Goal: Task Accomplishment & Management: Manage account settings

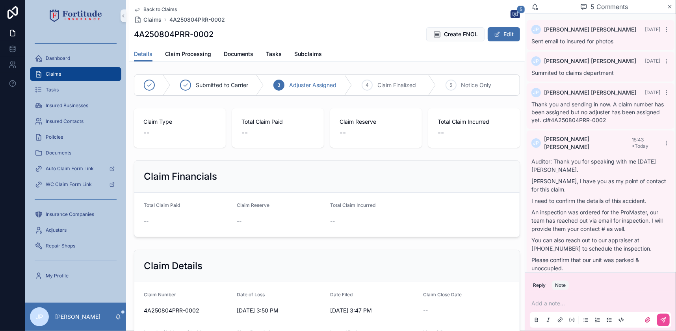
scroll to position [110, 0]
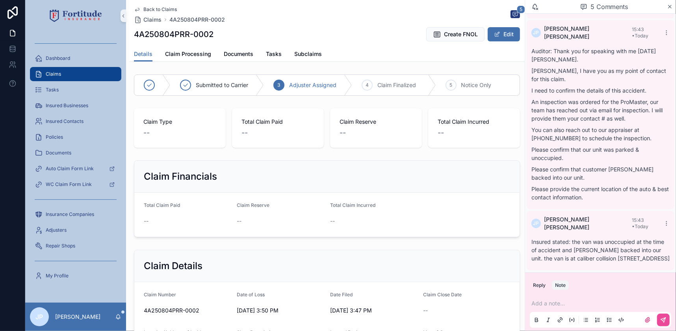
click at [552, 304] on p "scrollable content" at bounding box center [601, 303] width 141 height 8
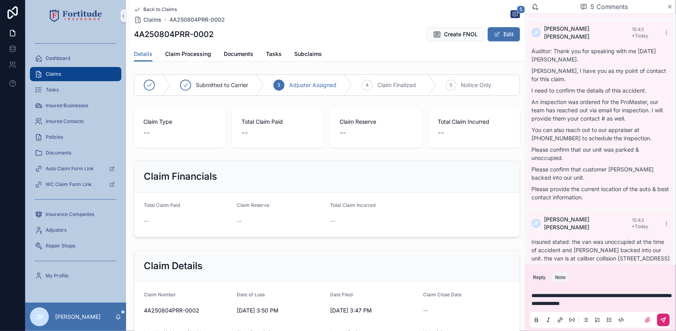
click at [660, 319] on button "scrollable content" at bounding box center [663, 320] width 13 height 13
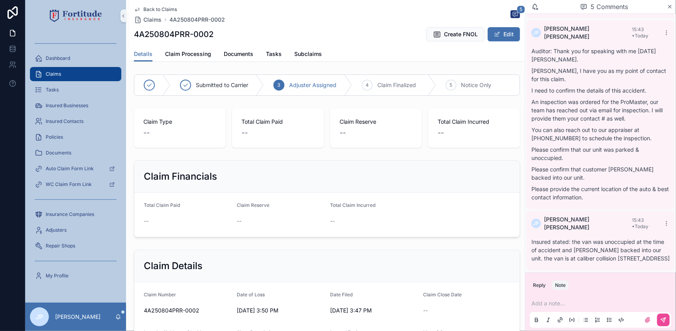
scroll to position [168, 0]
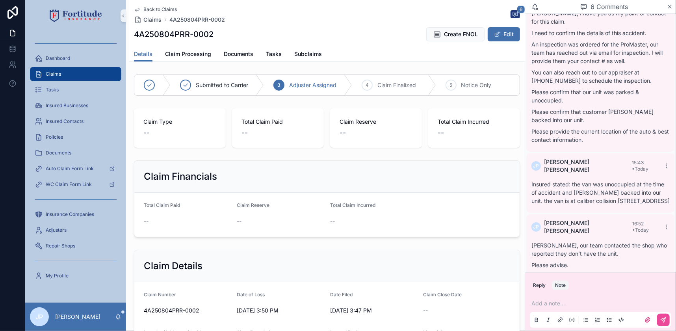
click at [107, 72] on div "Claims" at bounding box center [76, 74] width 82 height 13
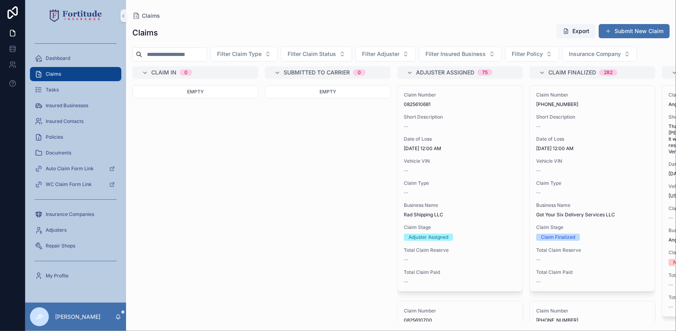
click at [200, 55] on input "scrollable content" at bounding box center [174, 54] width 65 height 11
paste input "**********"
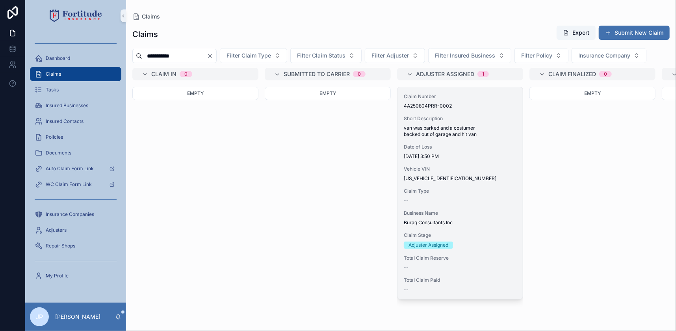
type input "**********"
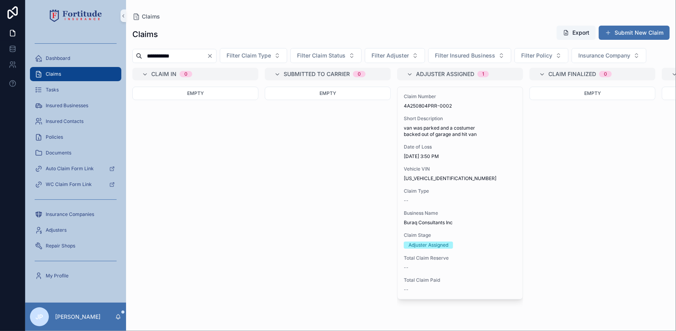
drag, startPoint x: 419, startPoint y: 148, endPoint x: 423, endPoint y: 149, distance: 4.4
click at [420, 148] on span "Date of Loss" at bounding box center [460, 147] width 113 height 6
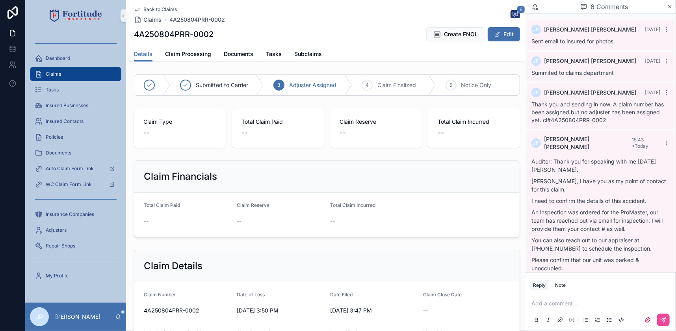
scroll to position [168, 0]
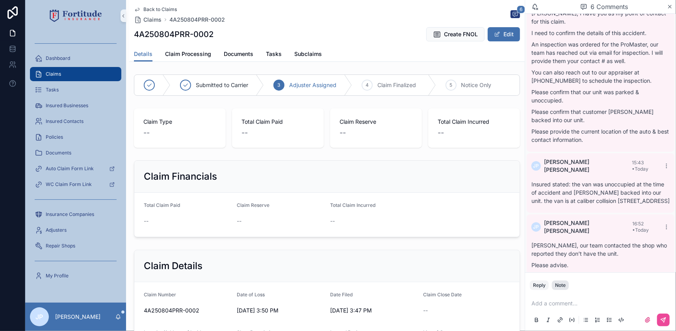
click at [563, 288] on div "Note" at bounding box center [560, 285] width 11 height 6
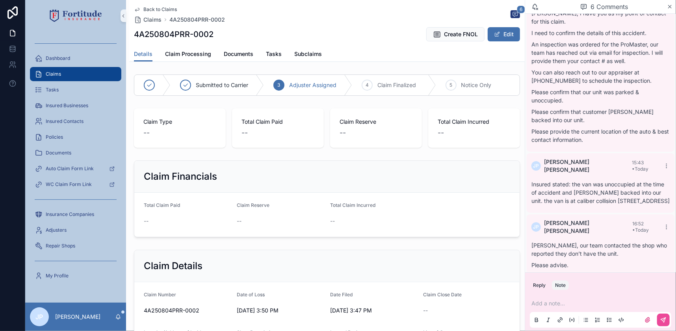
click at [564, 300] on p "scrollable content" at bounding box center [601, 303] width 141 height 8
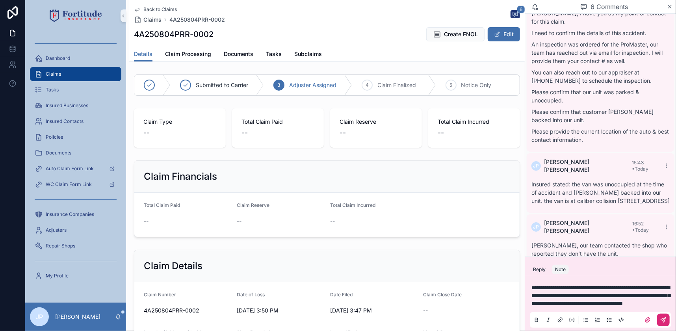
click at [657, 316] on div "scrollable content" at bounding box center [654, 320] width 32 height 13
click at [666, 323] on icon "scrollable content" at bounding box center [663, 320] width 6 height 6
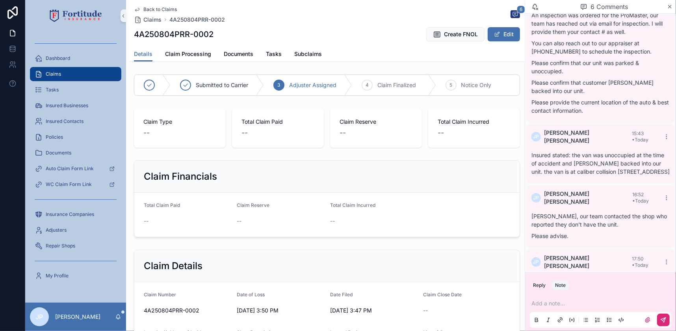
scroll to position [223, 0]
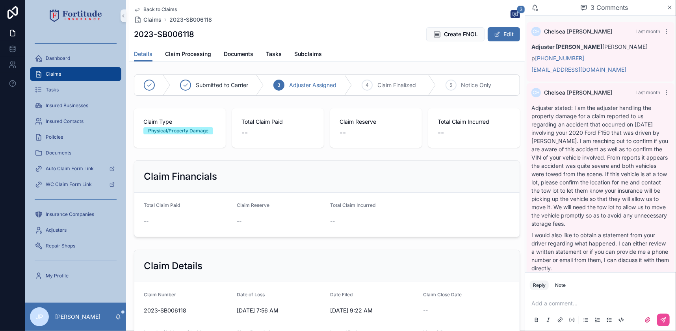
scroll to position [54, 0]
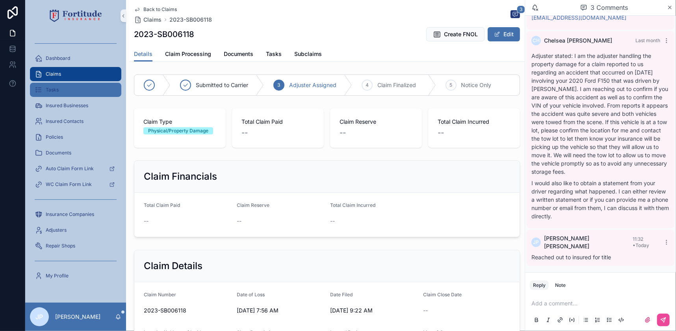
click at [80, 93] on div "Tasks" at bounding box center [76, 90] width 82 height 13
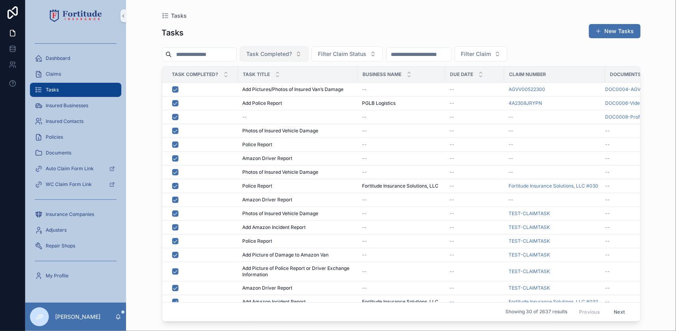
click at [285, 52] on span "Task Completed?" at bounding box center [270, 54] width 46 height 8
click at [266, 102] on div "No" at bounding box center [291, 98] width 95 height 13
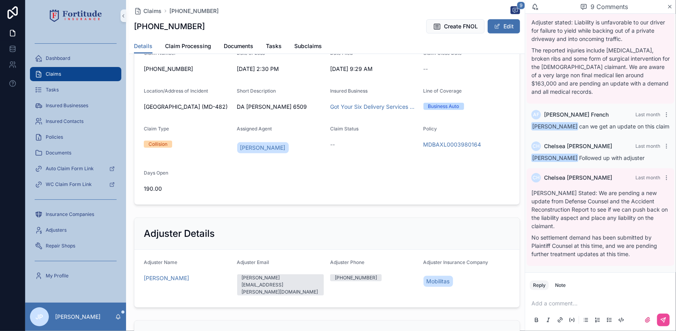
scroll to position [251, 0]
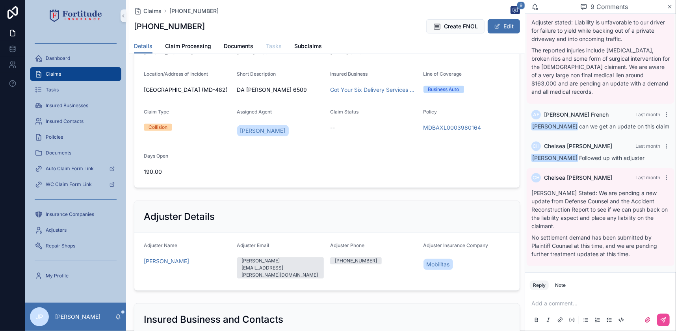
click at [269, 47] on span "Tasks" at bounding box center [274, 46] width 16 height 8
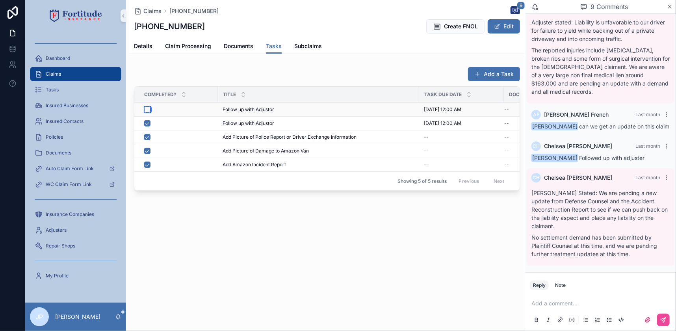
click at [146, 110] on button "scrollable content" at bounding box center [147, 109] width 6 height 6
click at [498, 72] on button "Add a Task" at bounding box center [494, 74] width 52 height 14
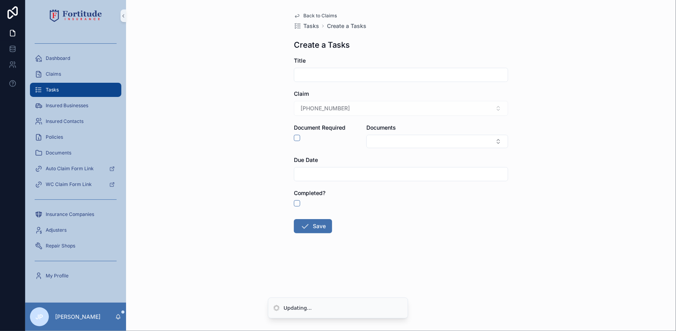
click at [347, 77] on input "scrollable content" at bounding box center [401, 74] width 214 height 11
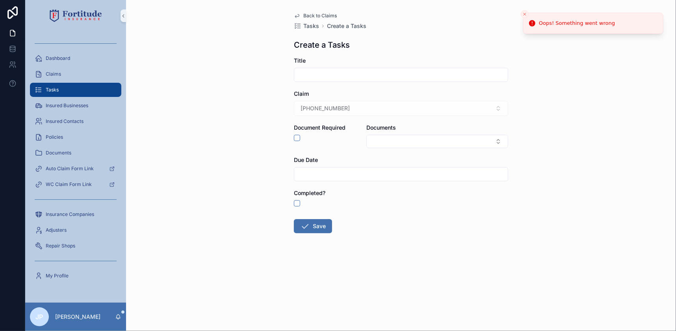
type input "**********"
click at [342, 174] on input "scrollable content" at bounding box center [401, 174] width 214 height 11
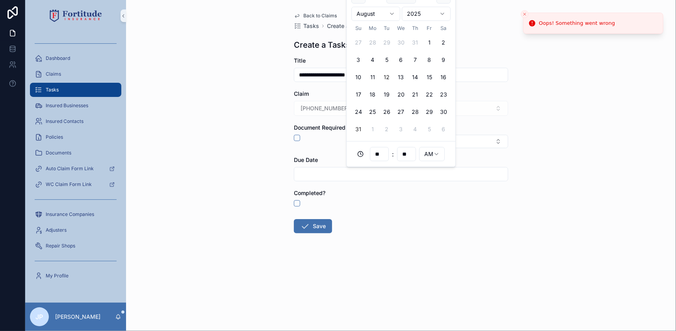
click at [356, 128] on button "31" at bounding box center [358, 129] width 14 height 14
type input "**********"
drag, startPoint x: 261, startPoint y: 156, endPoint x: 281, endPoint y: 198, distance: 46.5
click at [262, 158] on div "**********" at bounding box center [401, 165] width 550 height 331
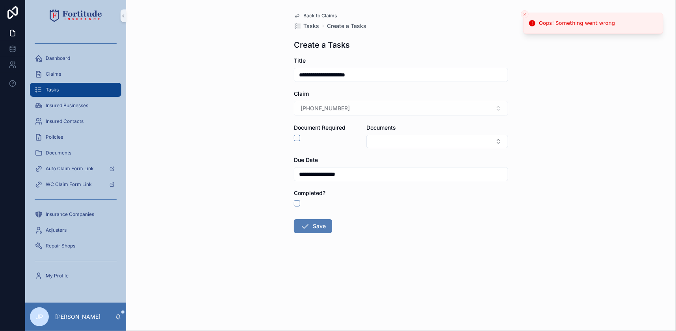
drag, startPoint x: 310, startPoint y: 217, endPoint x: 310, endPoint y: 222, distance: 5.2
click at [311, 217] on form "**********" at bounding box center [401, 170] width 214 height 227
click at [310, 224] on button "Save" at bounding box center [313, 226] width 38 height 14
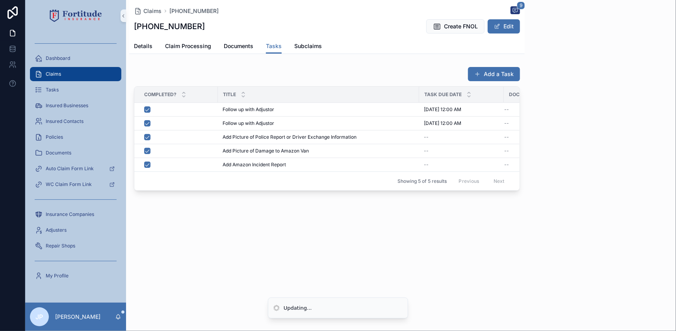
scroll to position [373, 0]
